Goal: Task Accomplishment & Management: Manage account settings

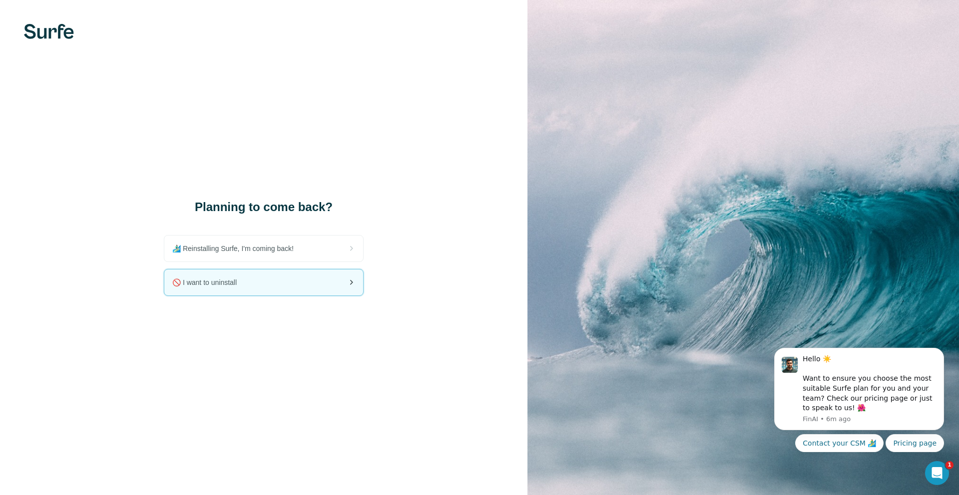
click at [351, 285] on icon at bounding box center [351, 283] width 12 height 12
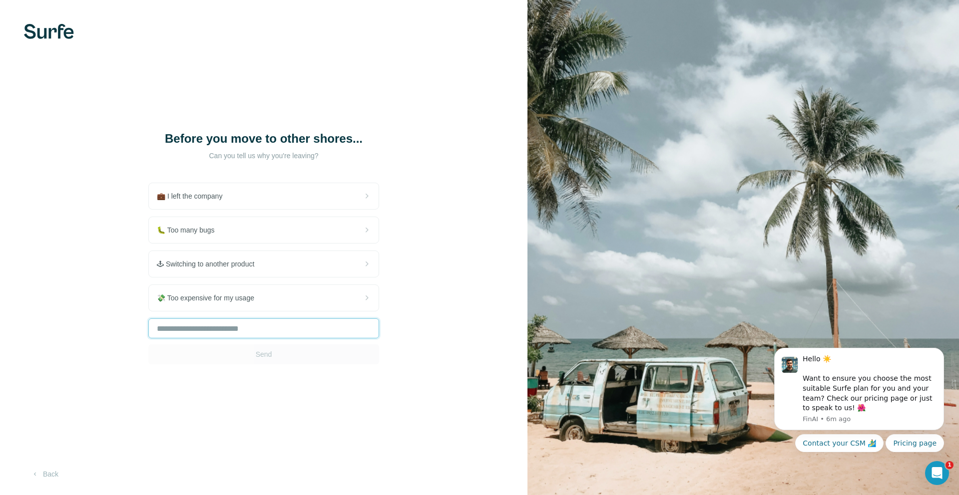
click at [286, 332] on input "text" at bounding box center [263, 329] width 231 height 20
type input "**"
click at [291, 355] on button "Send" at bounding box center [263, 355] width 231 height 20
